Goal: Transaction & Acquisition: Book appointment/travel/reservation

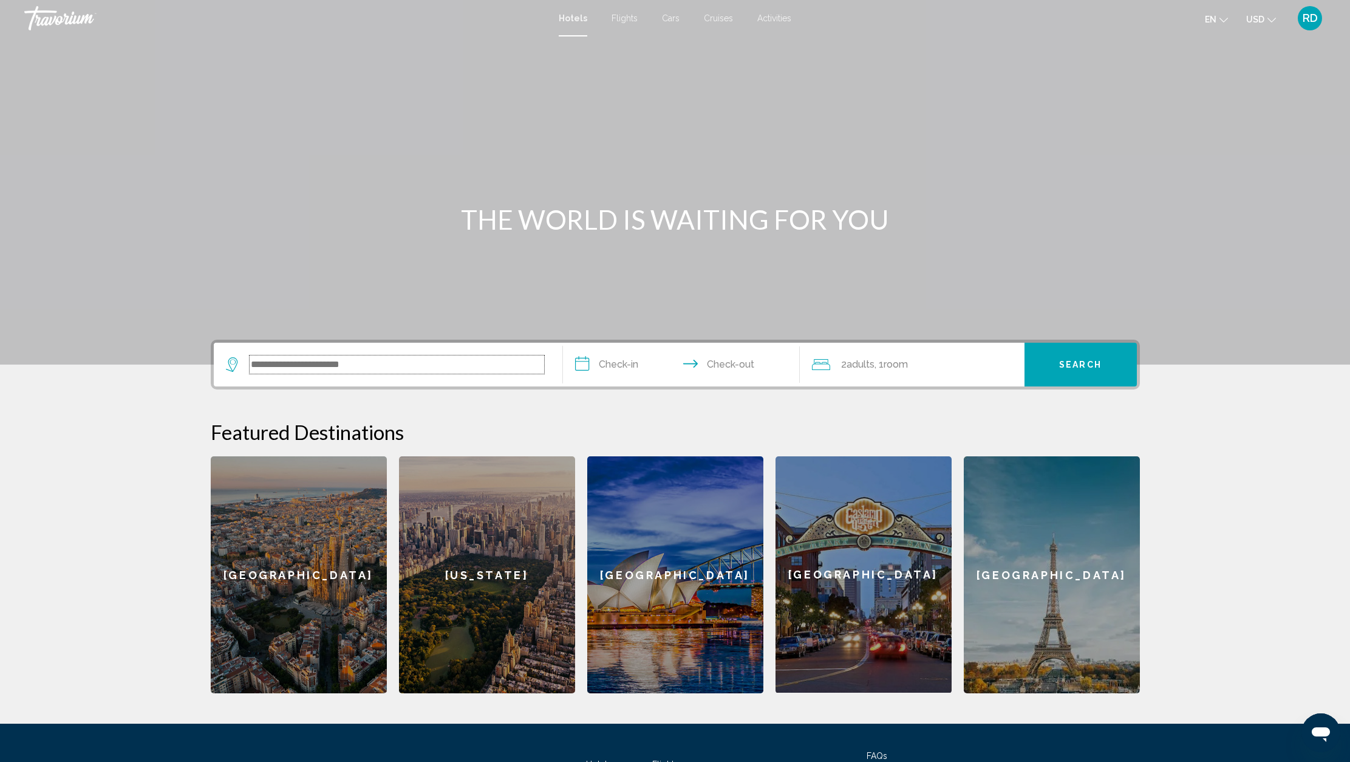
click at [387, 363] on input "Search widget" at bounding box center [397, 364] width 295 height 18
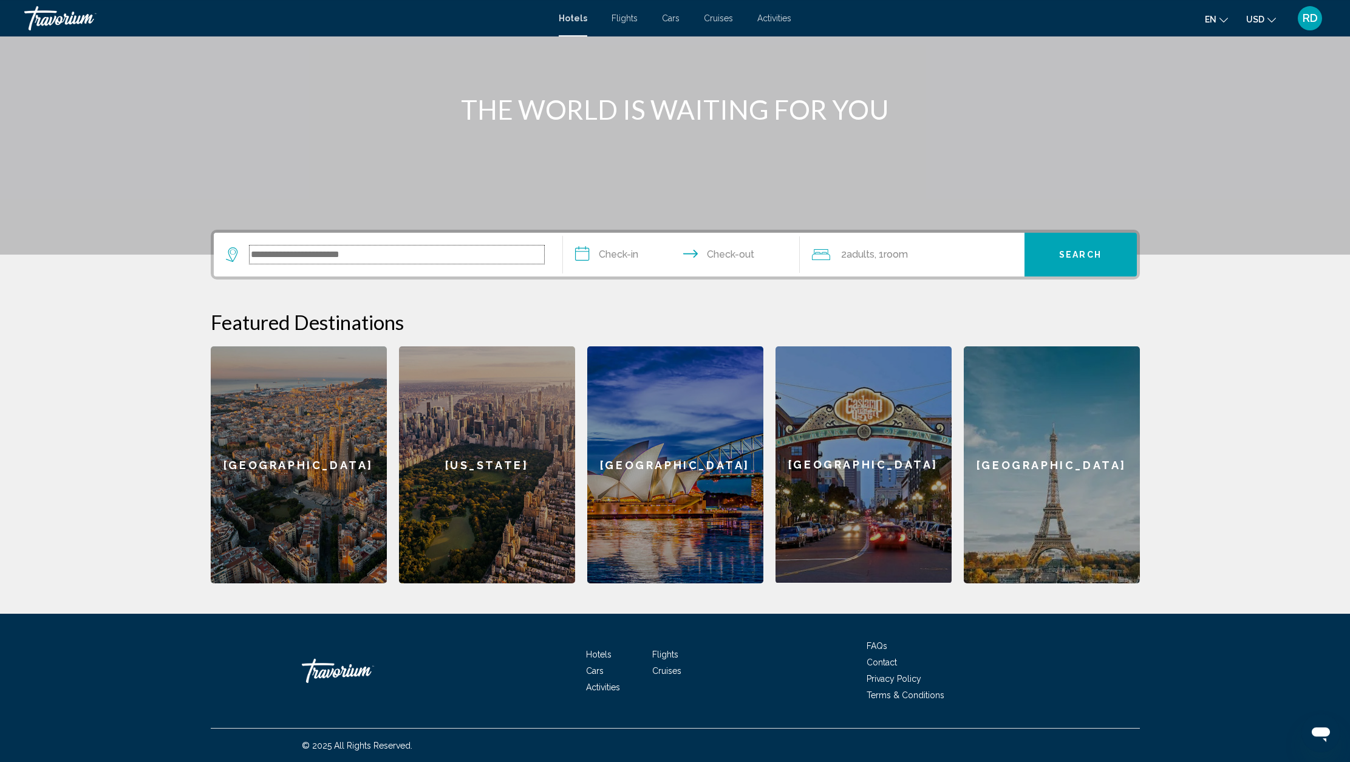
scroll to position [111, 0]
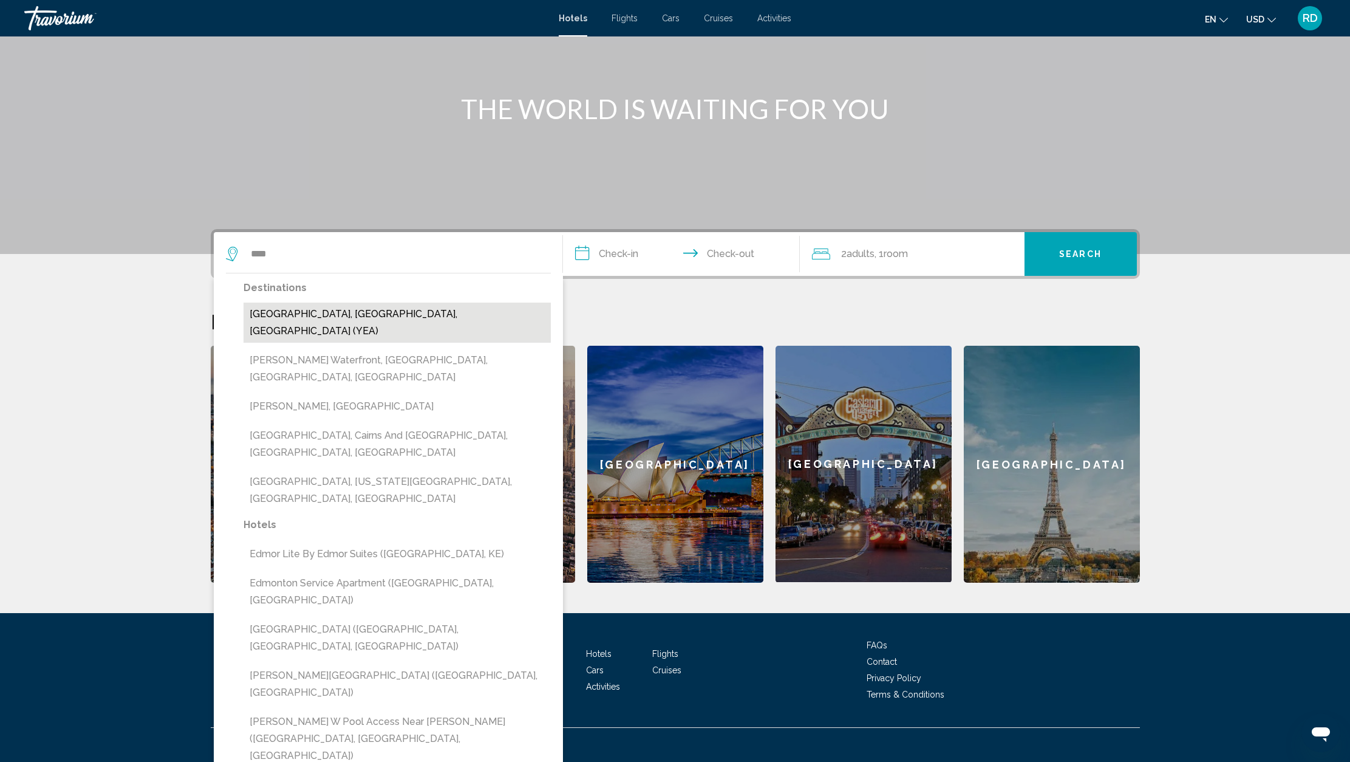
click at [332, 318] on button "[GEOGRAPHIC_DATA], [GEOGRAPHIC_DATA], [GEOGRAPHIC_DATA] (YEA)" at bounding box center [397, 323] width 307 height 40
type input "**********"
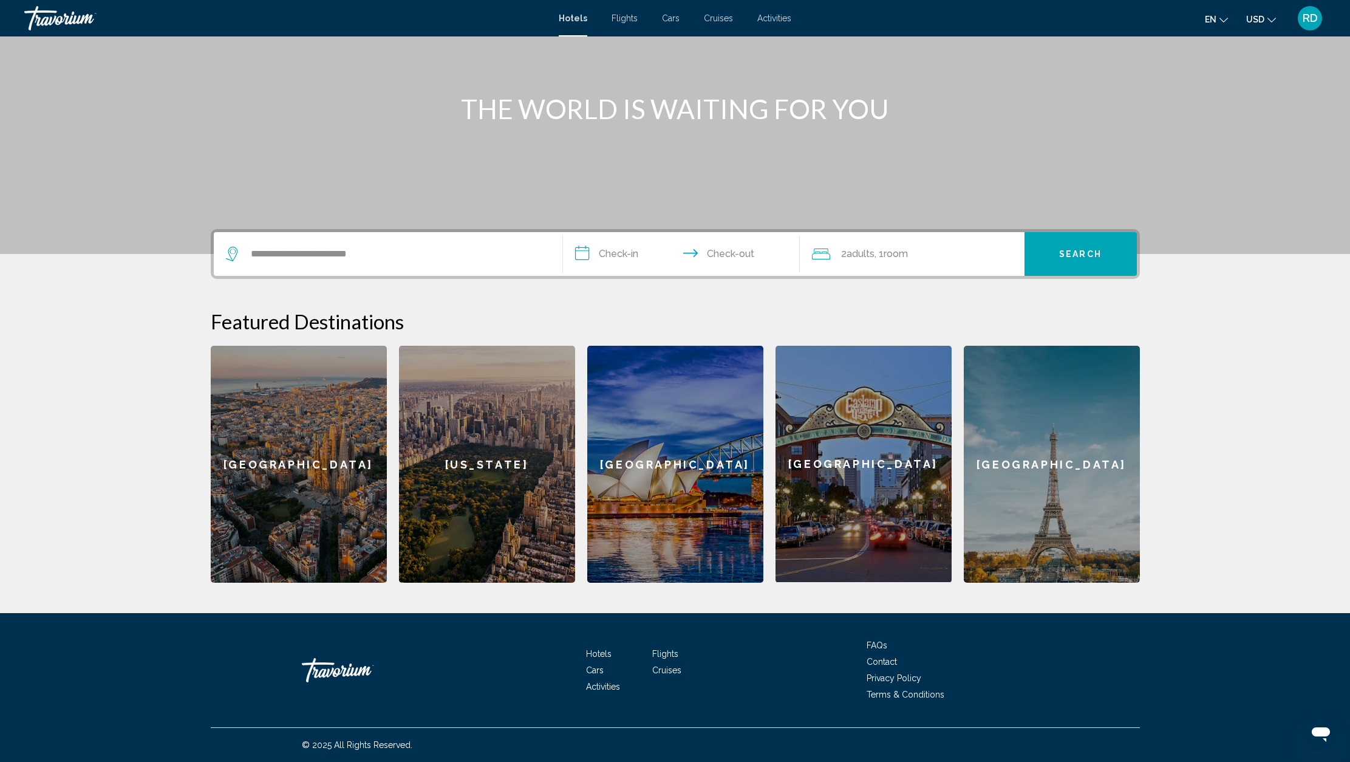
click at [607, 258] on input "**********" at bounding box center [684, 255] width 242 height 47
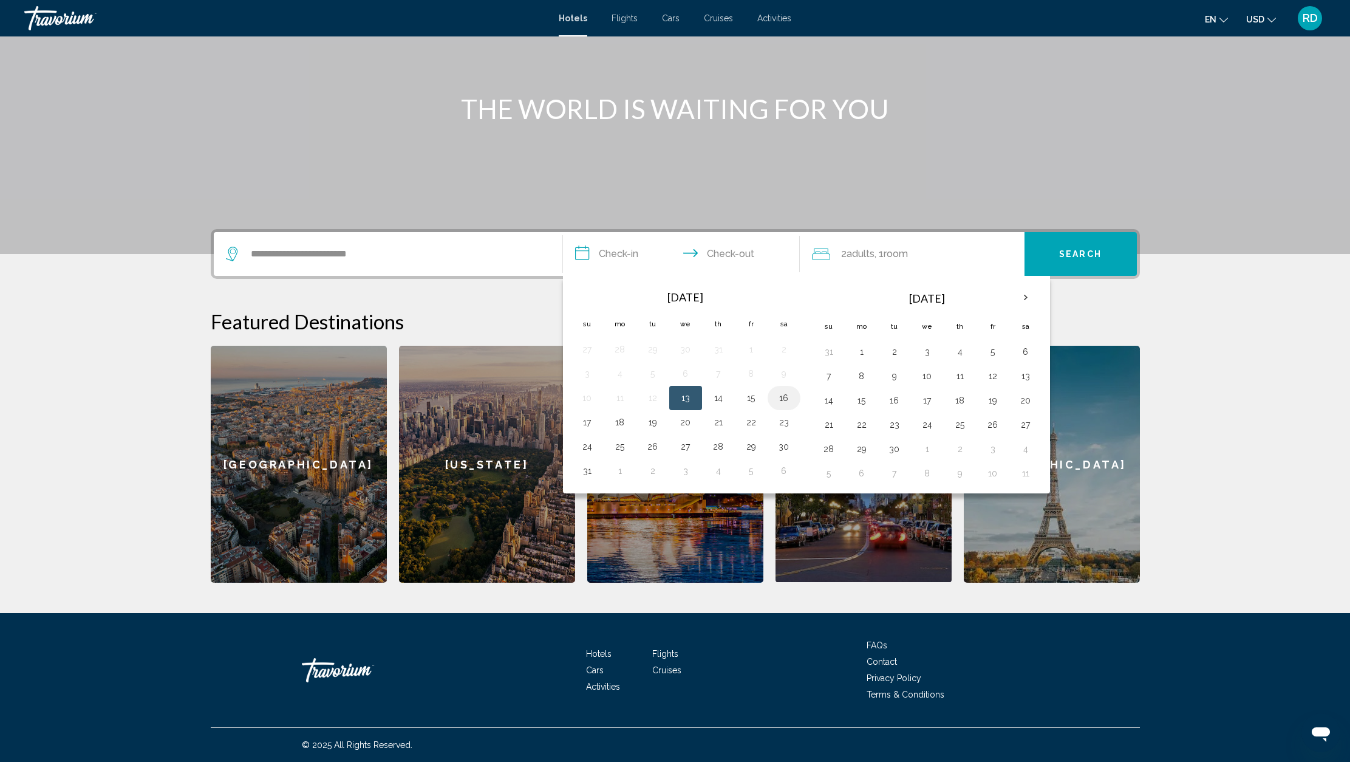
click at [788, 398] on button "16" at bounding box center [784, 397] width 19 height 17
click at [590, 419] on button "17" at bounding box center [587, 422] width 19 height 17
type input "**********"
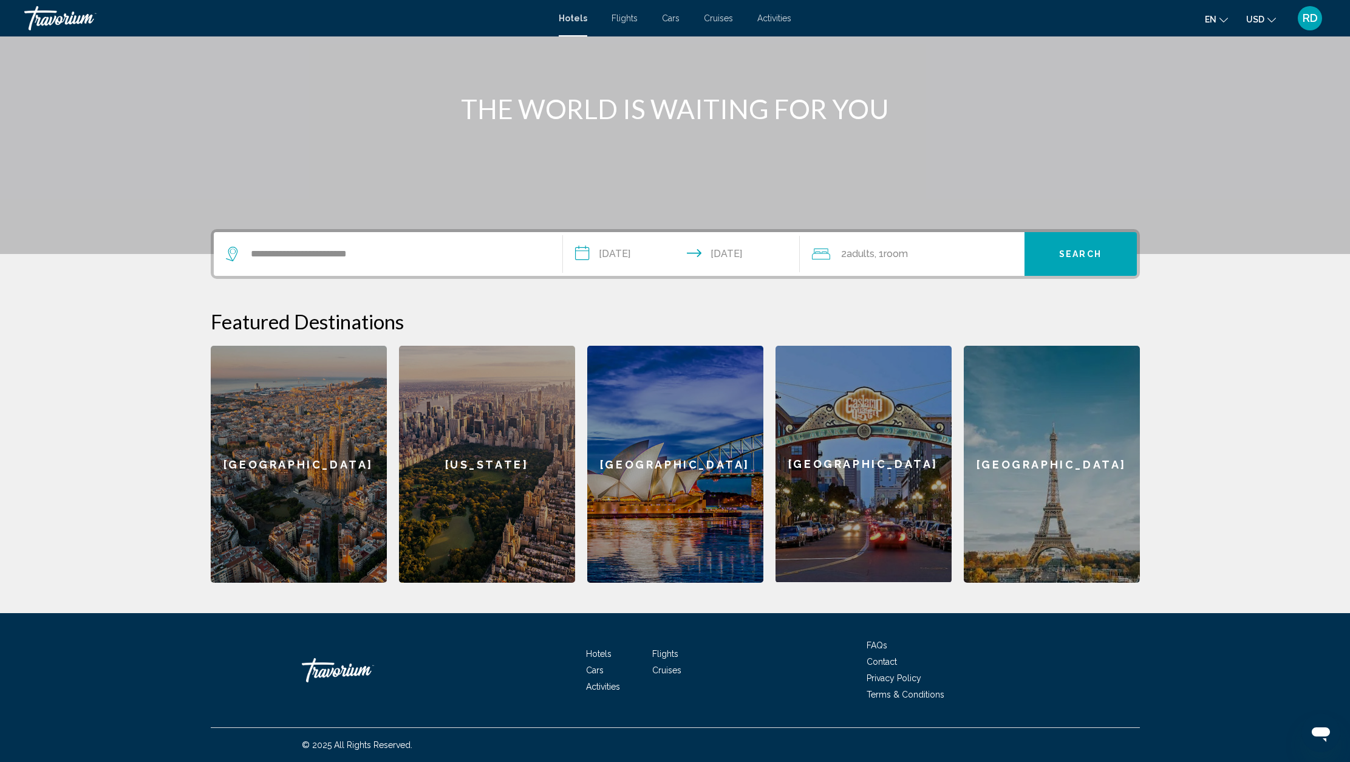
click at [1100, 258] on span "Search" at bounding box center [1080, 255] width 43 height 10
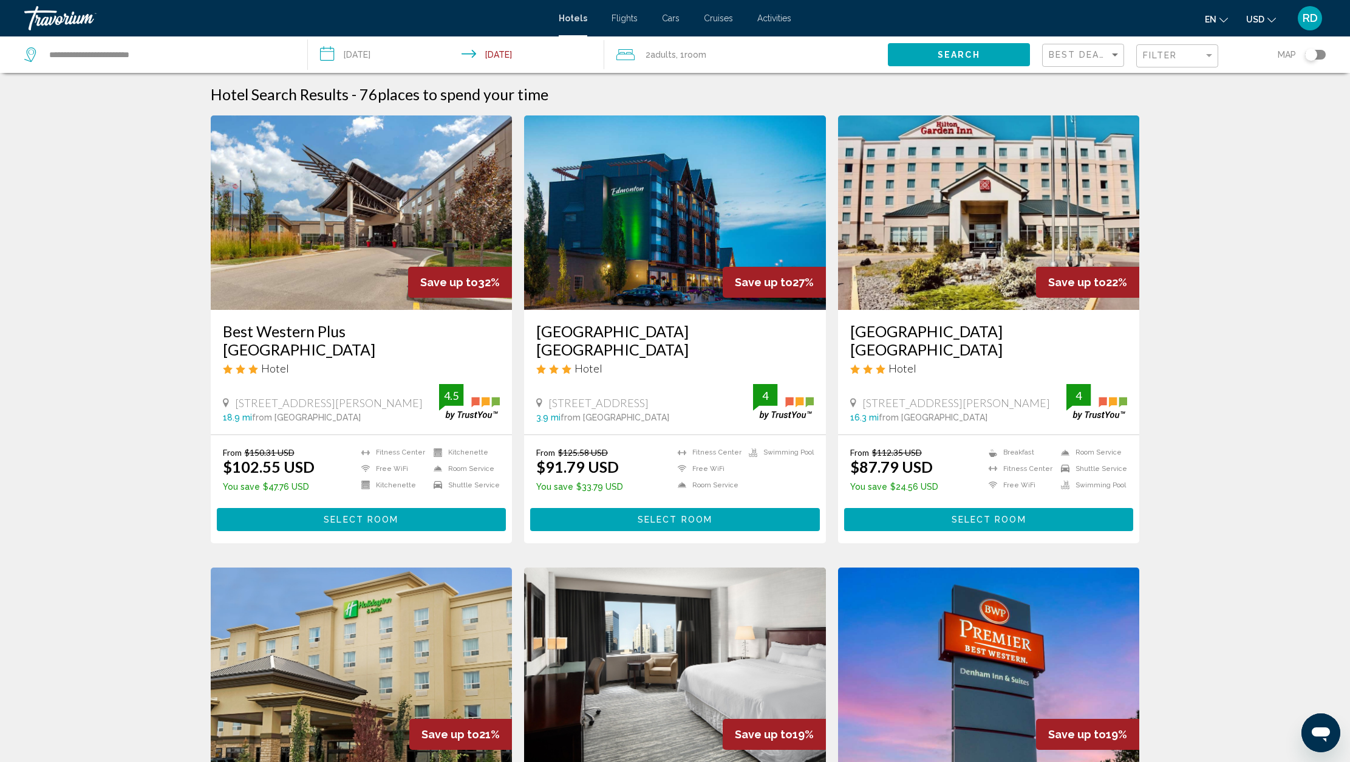
click at [1275, 24] on button "USD USD ($) MXN (Mex$) CAD (Can$) GBP (£) EUR (€) AUD (A$) NZD (NZ$) CNY (CN¥)" at bounding box center [1262, 19] width 30 height 18
click at [1249, 84] on button "CAD (Can$)" at bounding box center [1236, 80] width 61 height 16
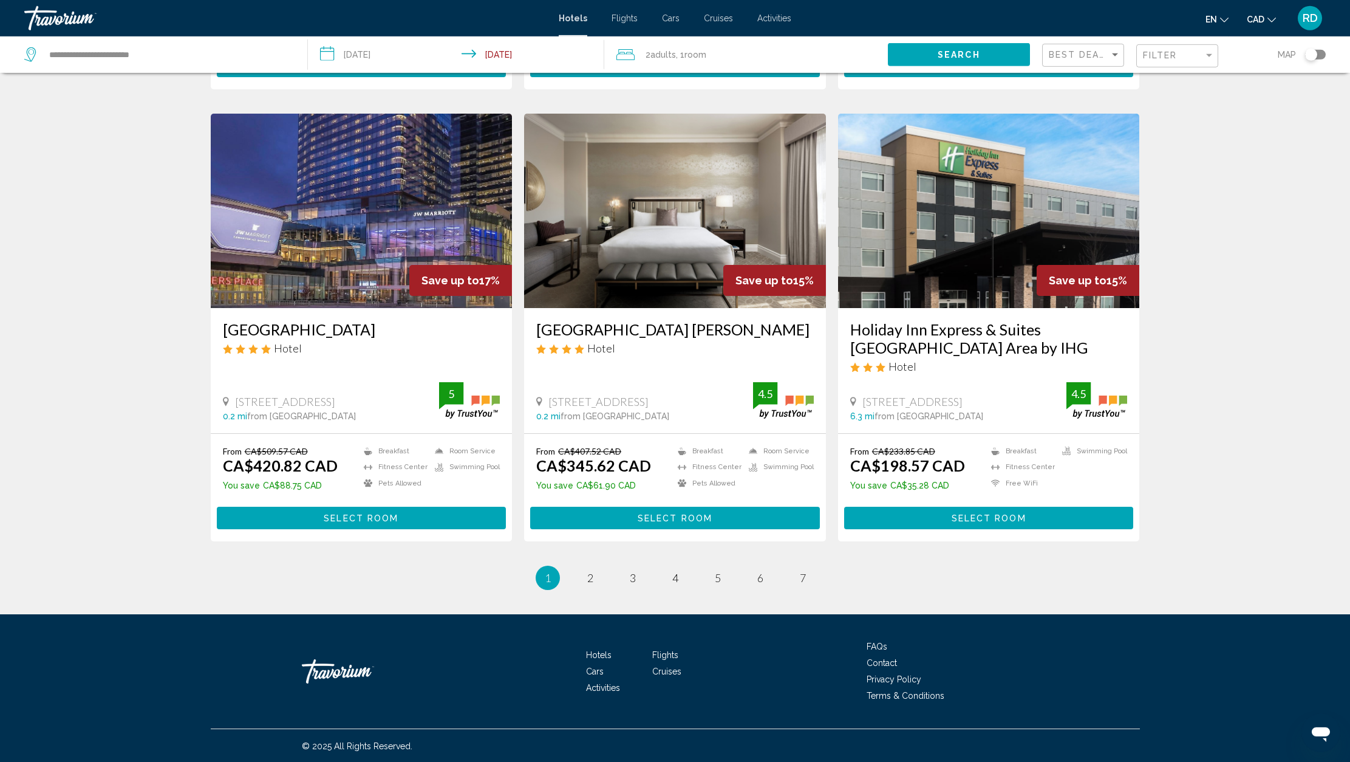
scroll to position [1358, 0]
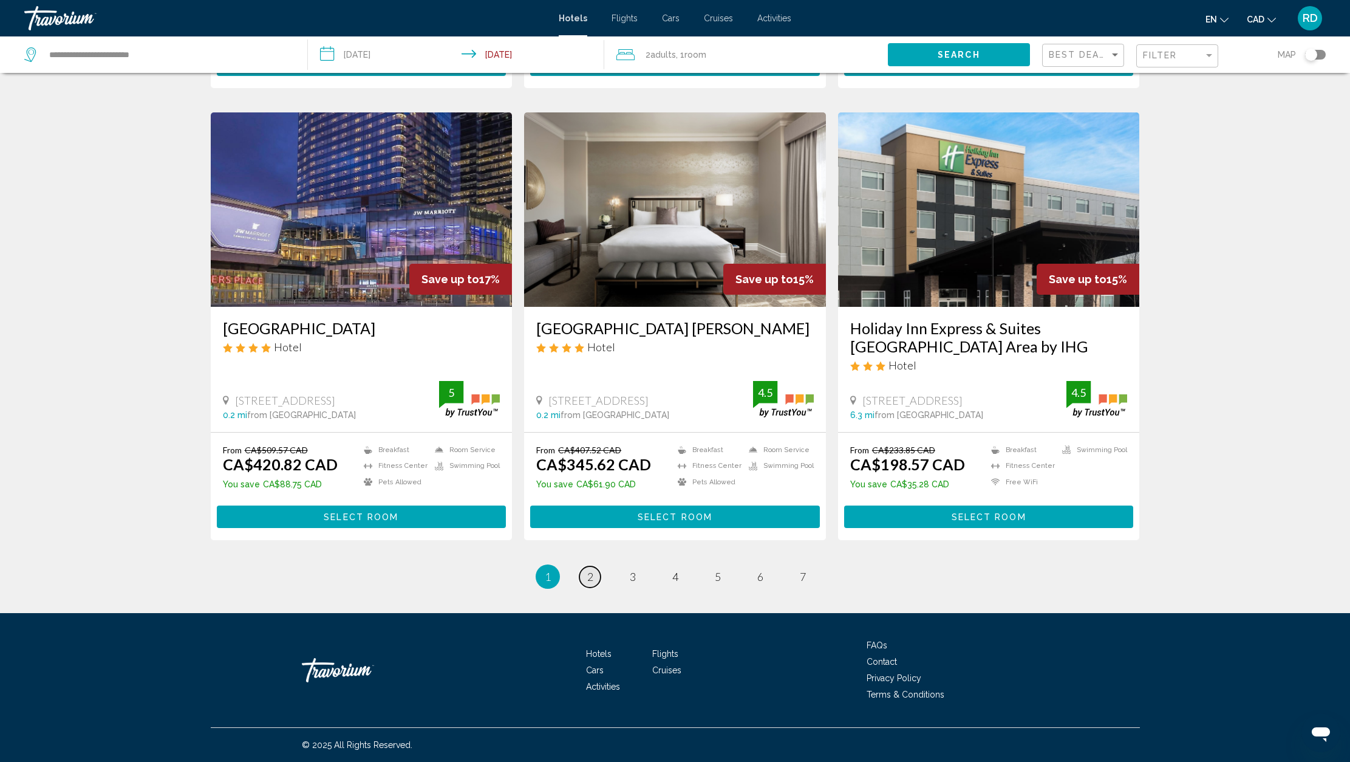
click at [590, 574] on span "2" at bounding box center [590, 576] width 6 height 13
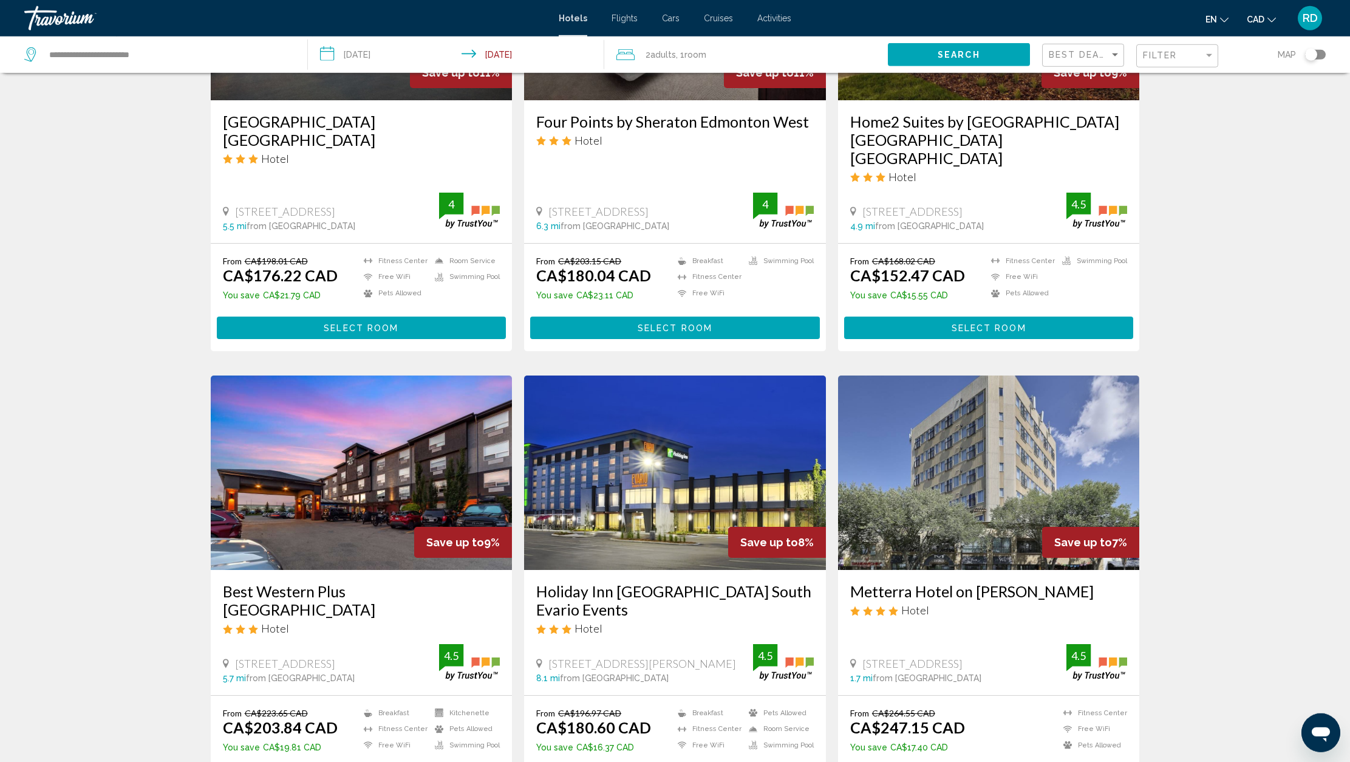
scroll to position [1340, 0]
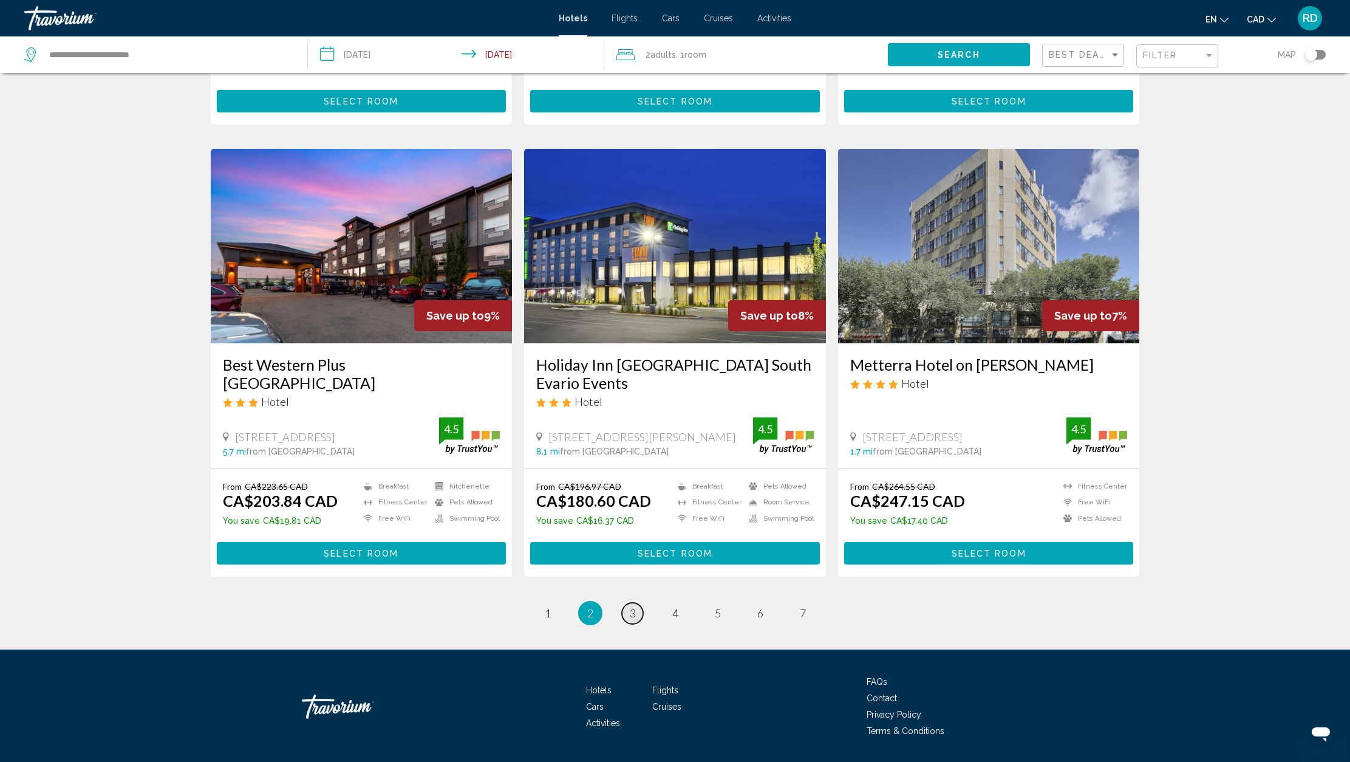
click at [635, 606] on span "3" at bounding box center [633, 612] width 6 height 13
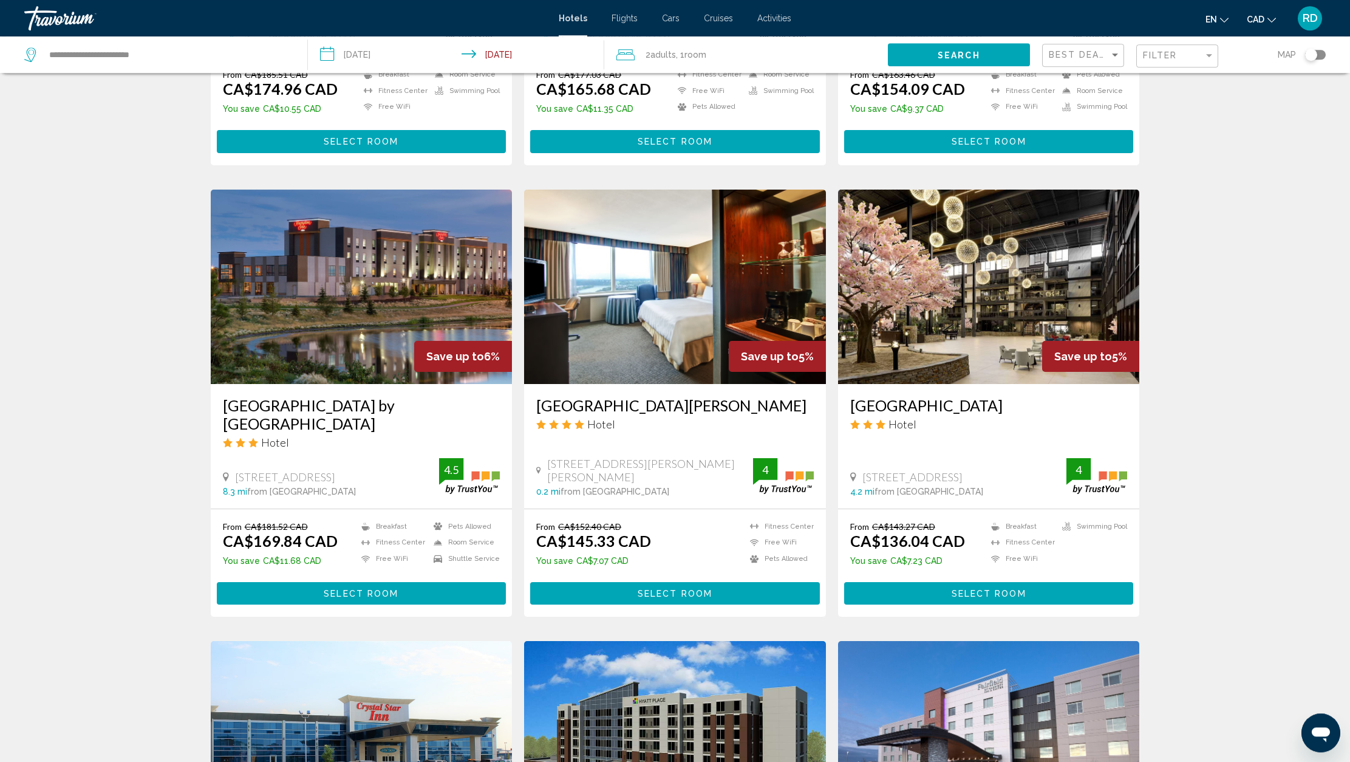
scroll to position [836, 0]
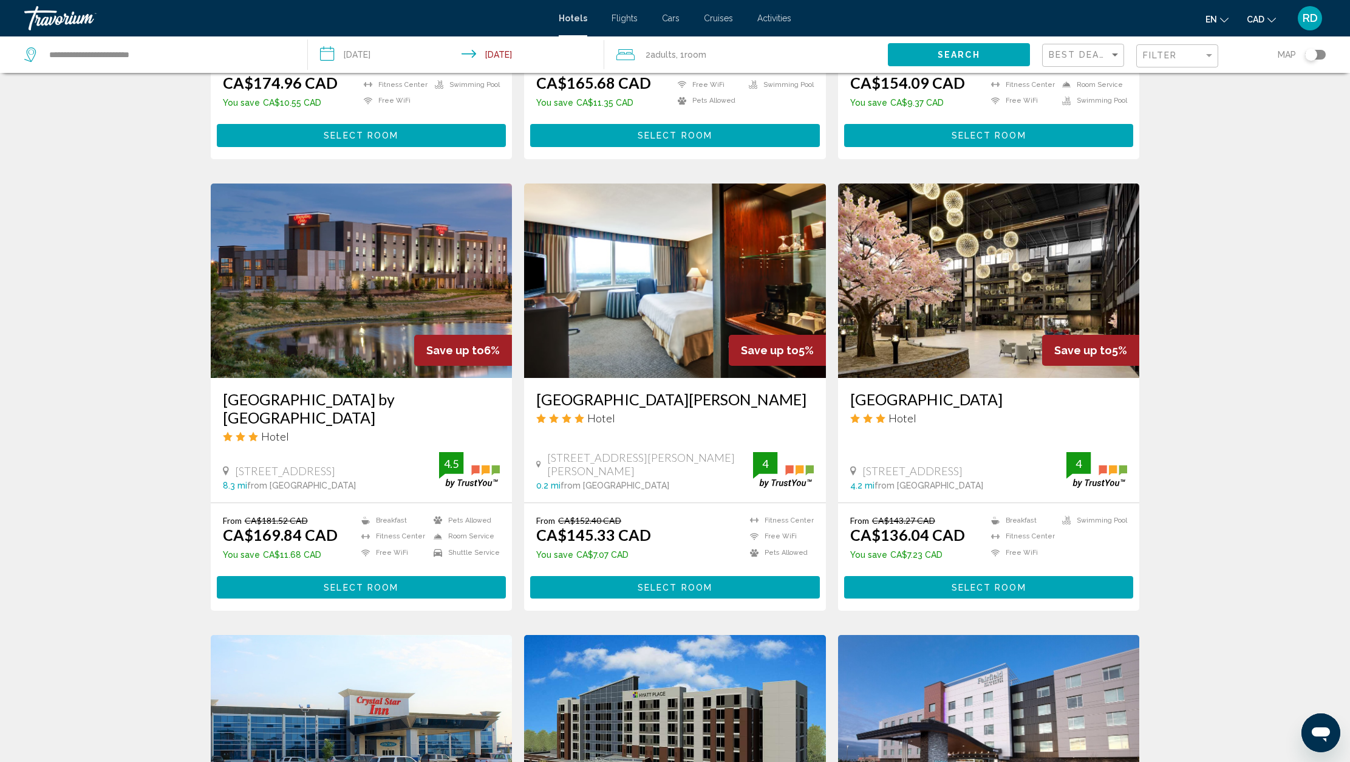
click at [643, 325] on img "Main content" at bounding box center [675, 280] width 302 height 194
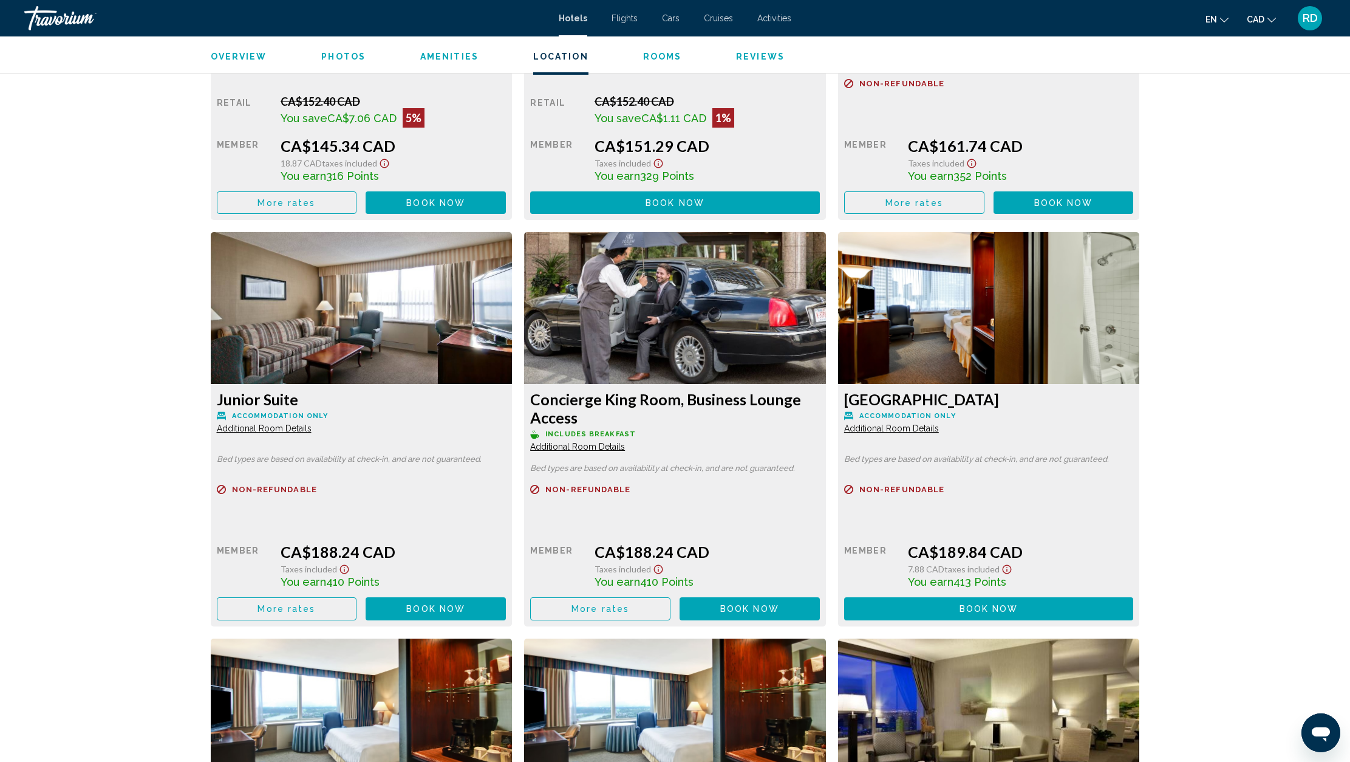
scroll to position [3348, 0]
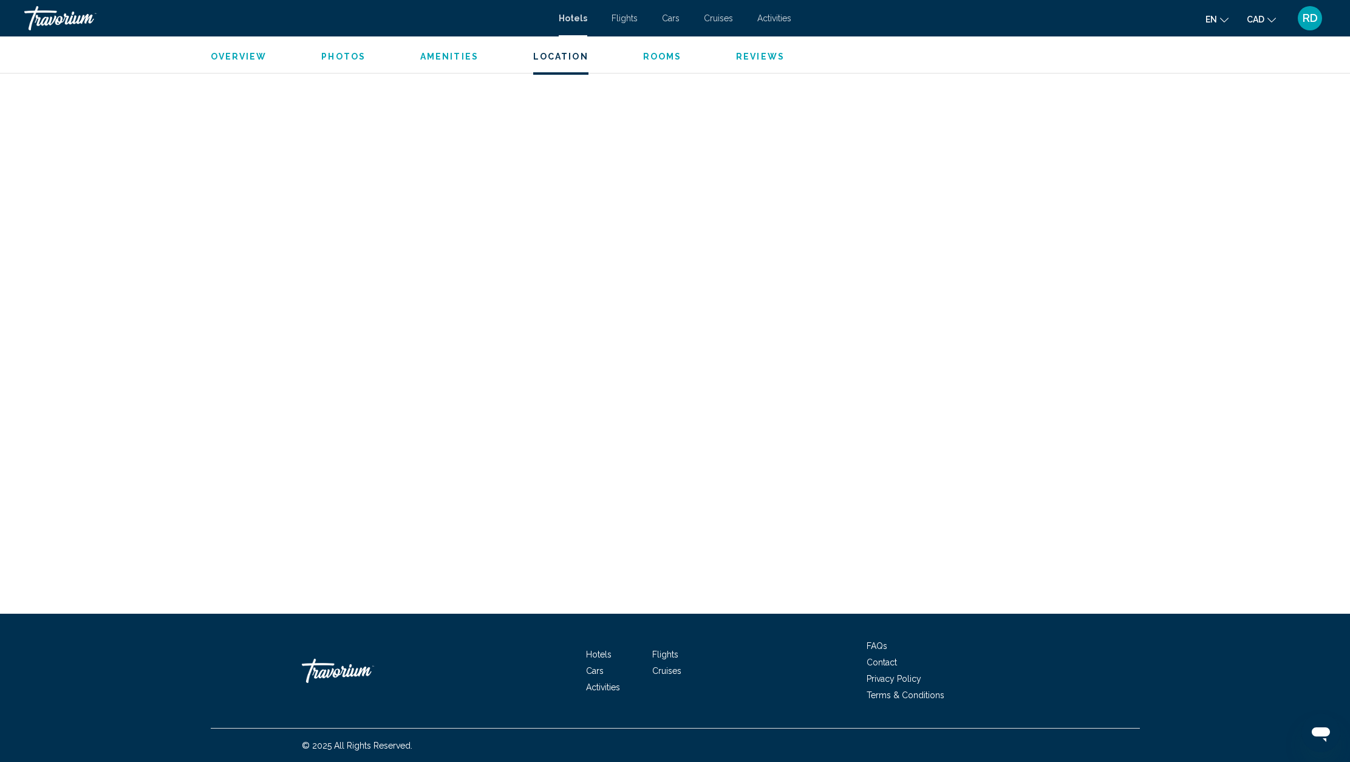
click at [656, 59] on span "Rooms" at bounding box center [662, 57] width 39 height 10
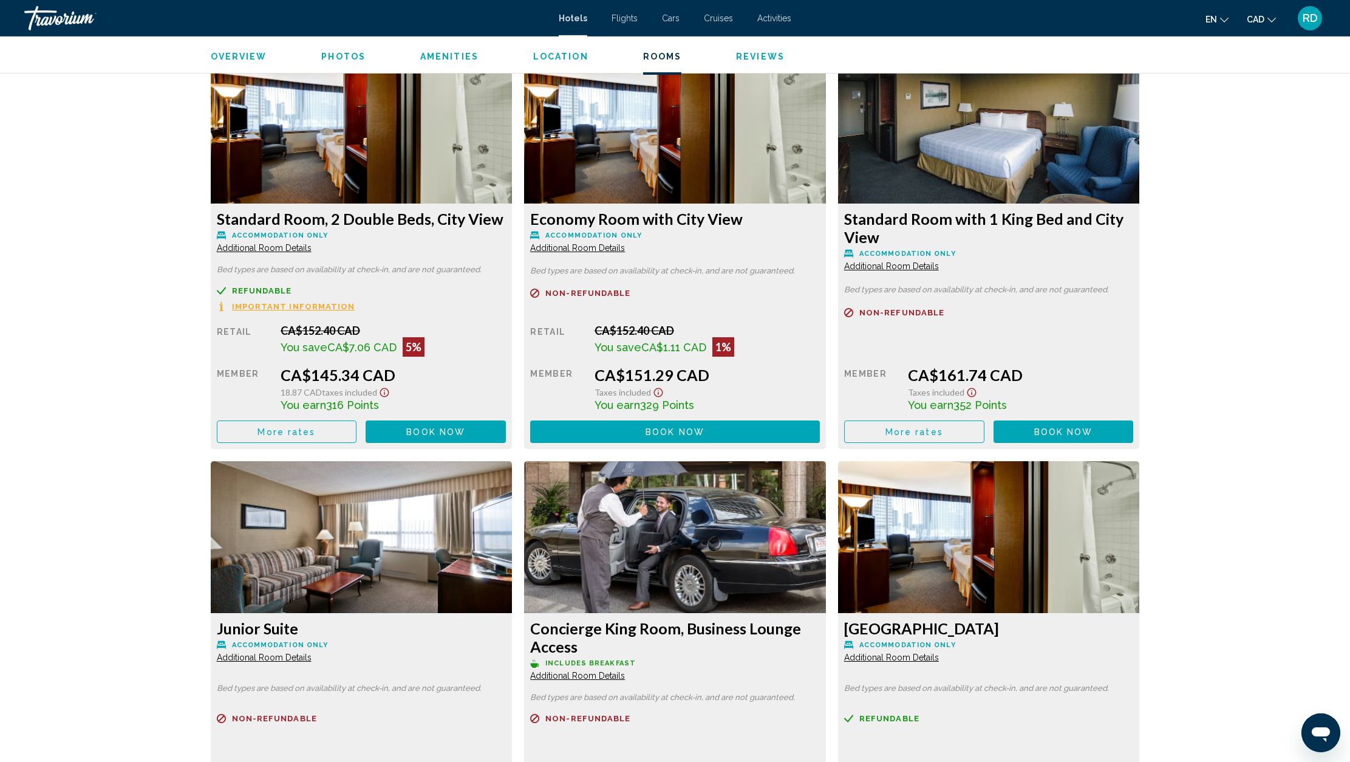
scroll to position [1692, 0]
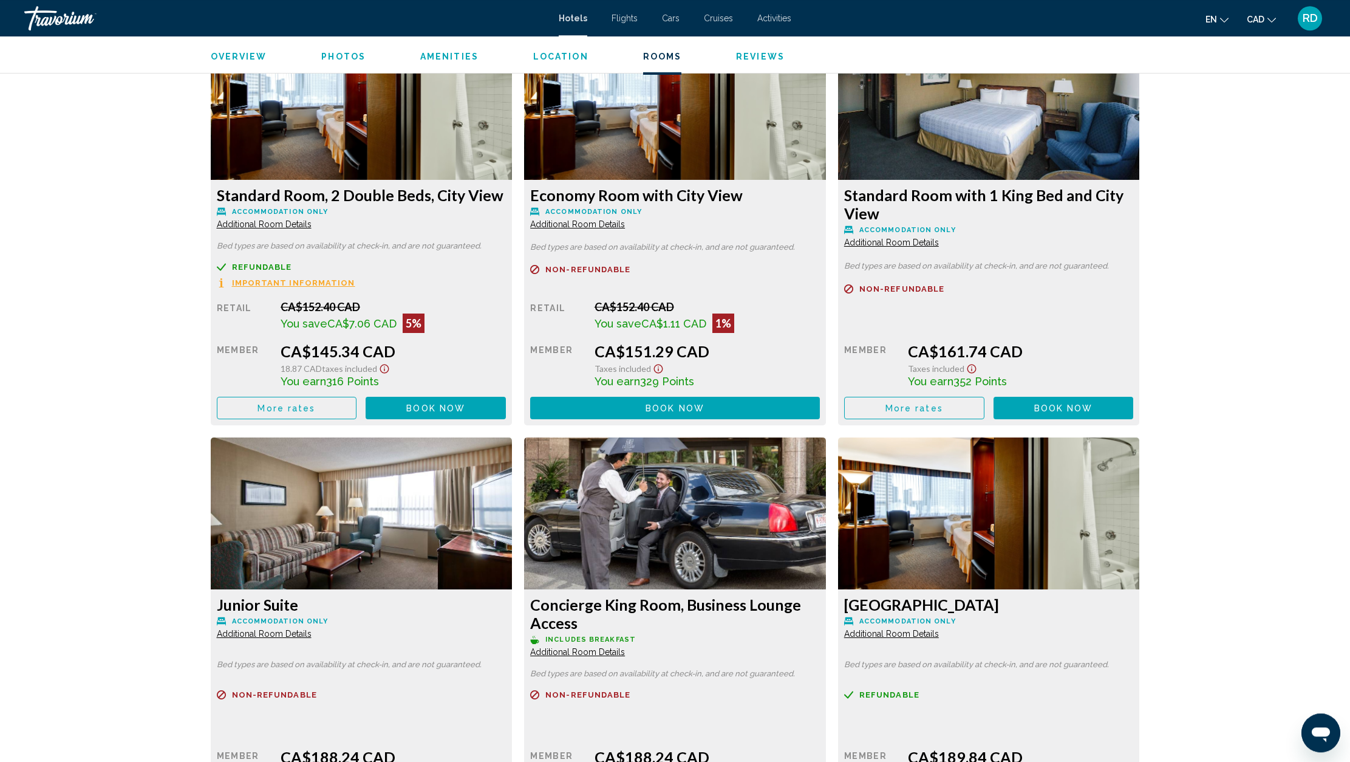
click at [392, 370] on icon "Show Taxes and Fees disclaimer" at bounding box center [384, 368] width 15 height 11
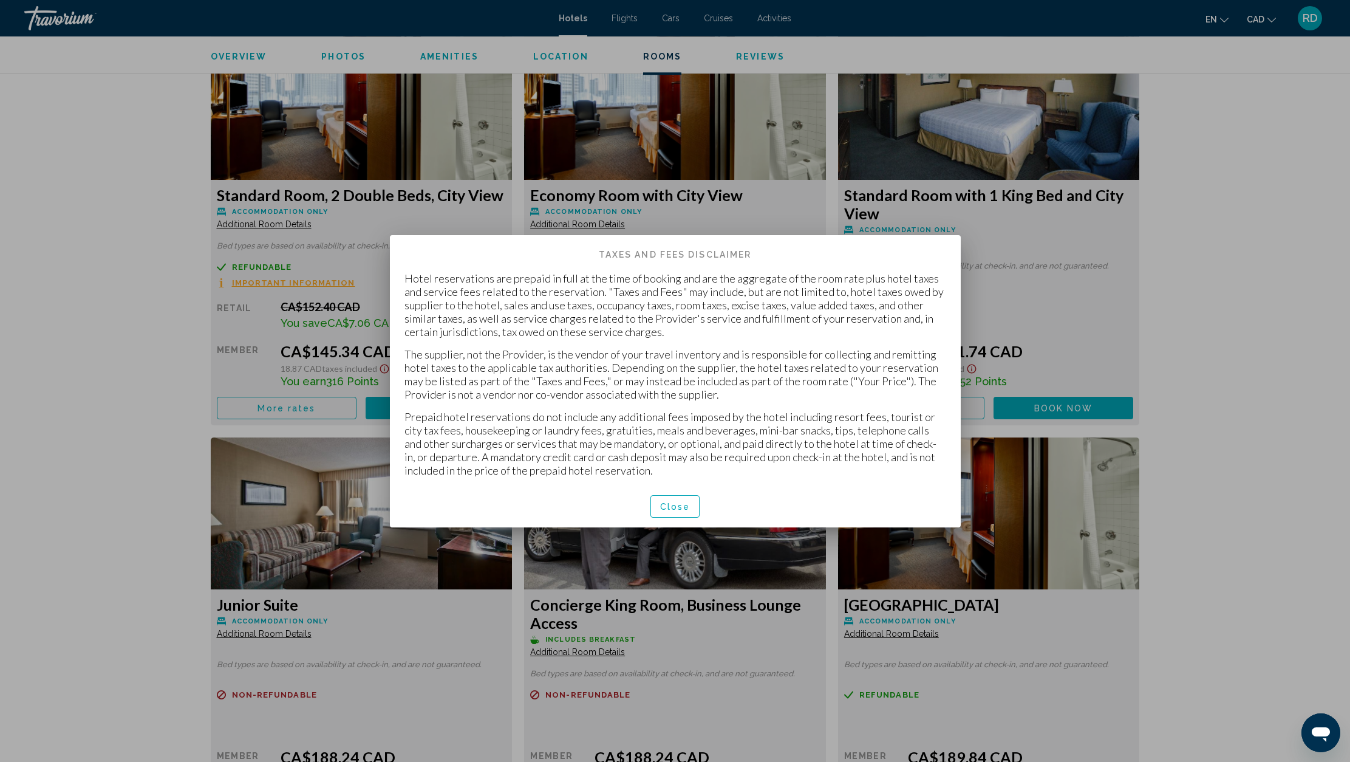
click at [680, 509] on span "Close" at bounding box center [675, 507] width 30 height 10
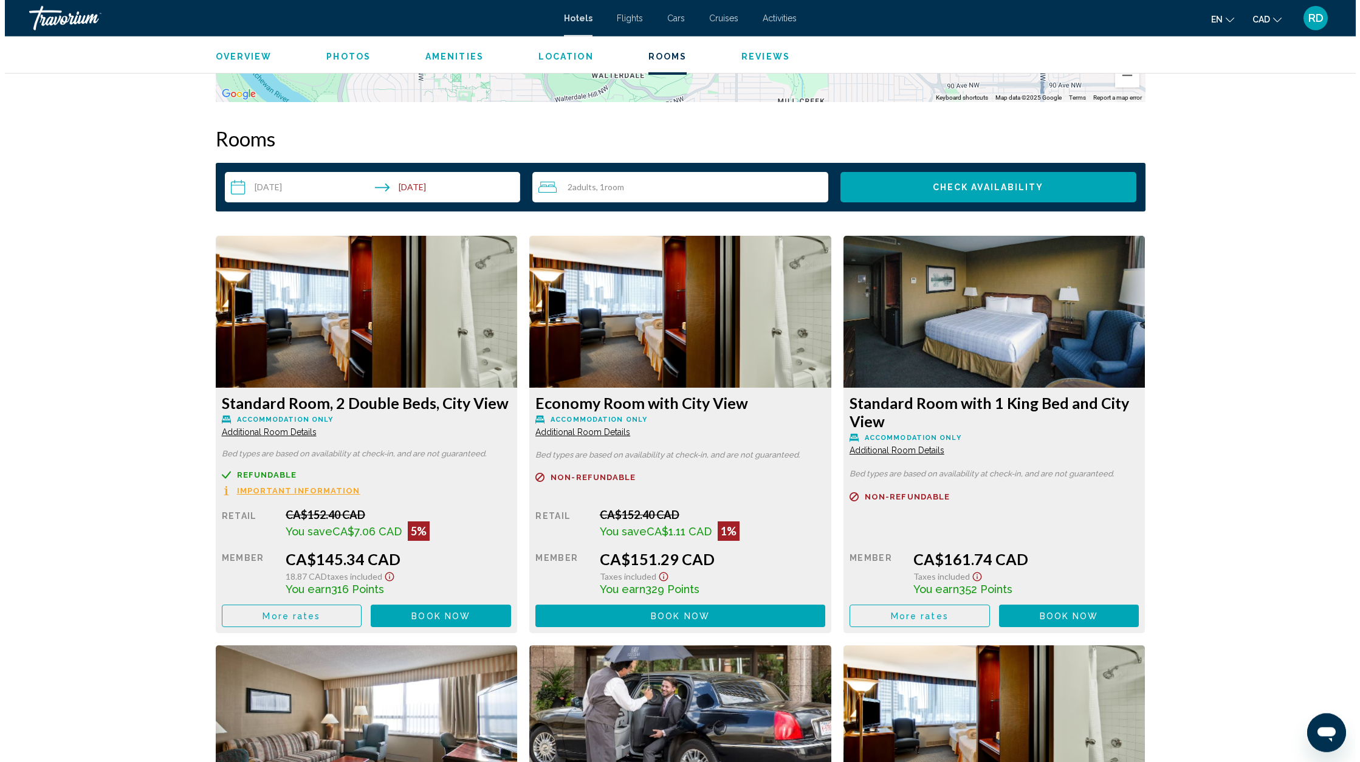
scroll to position [1294, 0]
